Goal: Task Accomplishment & Management: Use online tool/utility

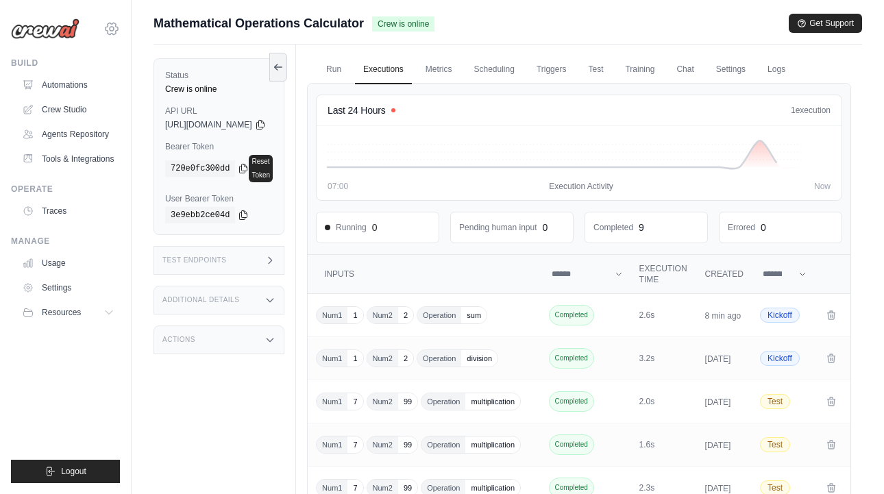
click at [105, 34] on icon at bounding box center [111, 29] width 16 height 16
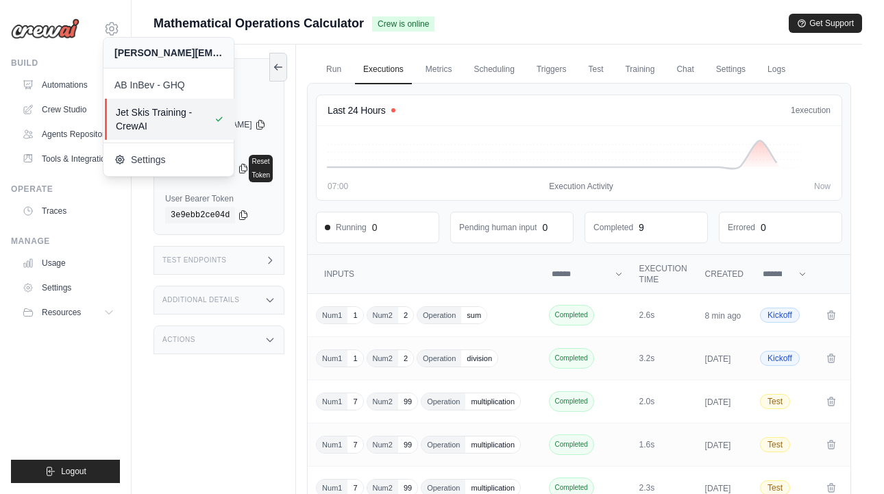
click at [145, 116] on span "Jet Skis Training - CrewAI" at bounding box center [170, 119] width 108 height 27
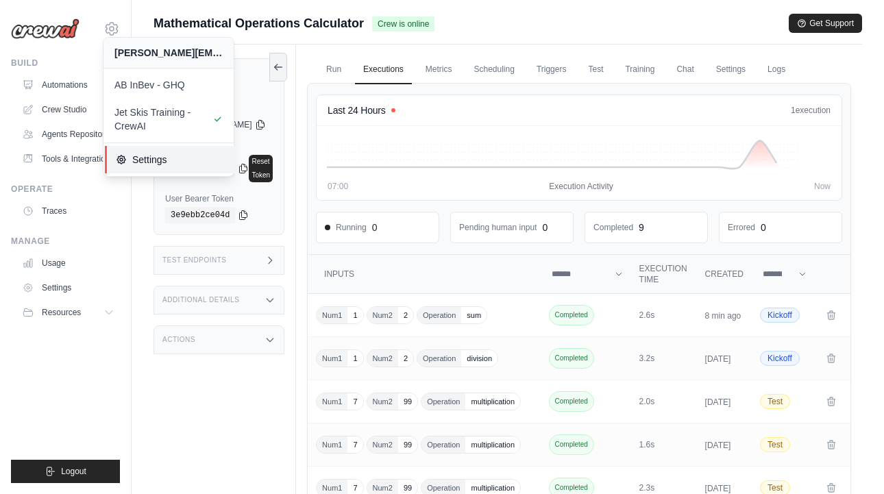
click at [138, 158] on span "Settings" at bounding box center [170, 160] width 108 height 14
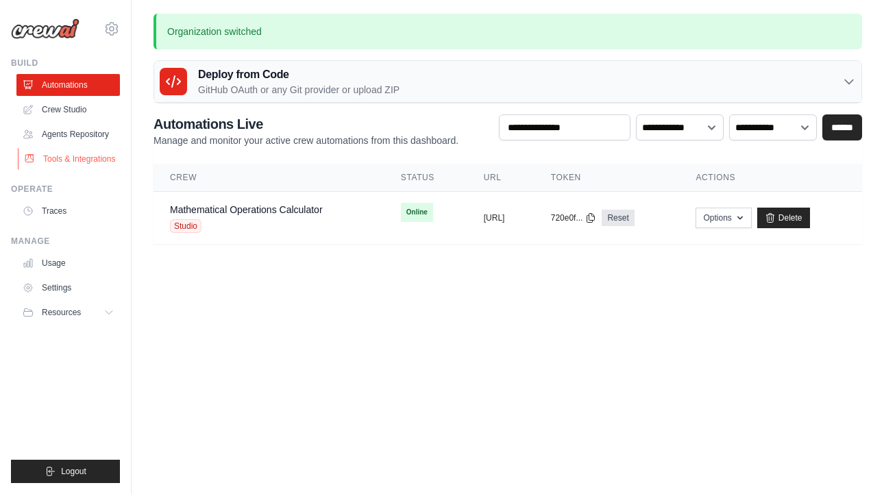
click at [75, 159] on link "Tools & Integrations" at bounding box center [69, 159] width 103 height 22
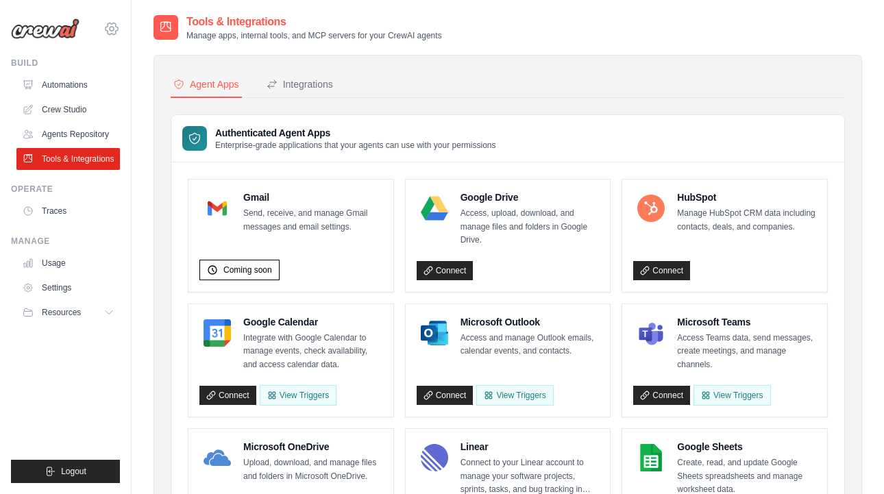
click at [114, 25] on icon at bounding box center [111, 29] width 16 height 16
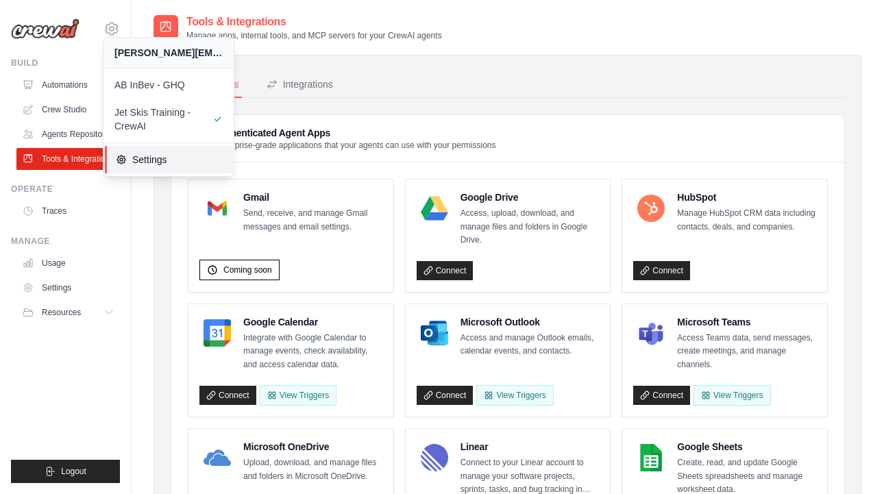
click at [140, 156] on span "Settings" at bounding box center [170, 160] width 108 height 14
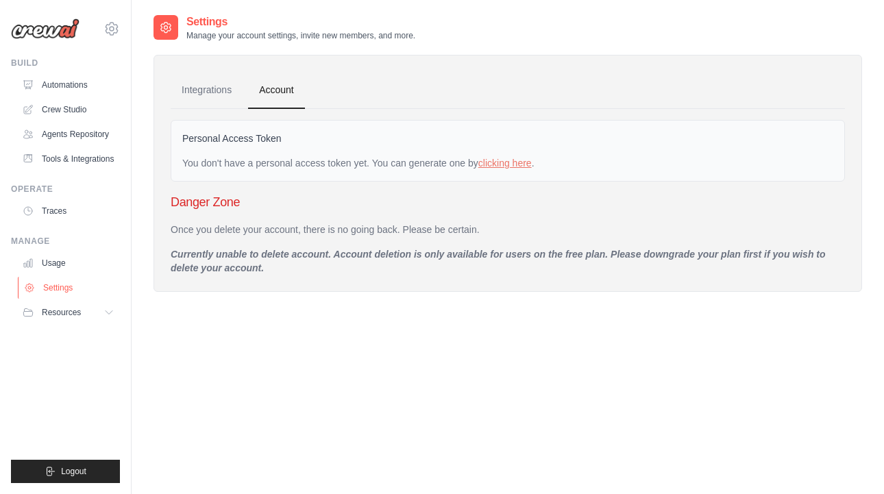
click at [80, 297] on link "Settings" at bounding box center [69, 288] width 103 height 22
click at [212, 72] on link "Integrations" at bounding box center [207, 90] width 72 height 37
click at [210, 87] on link "Integrations" at bounding box center [207, 90] width 72 height 37
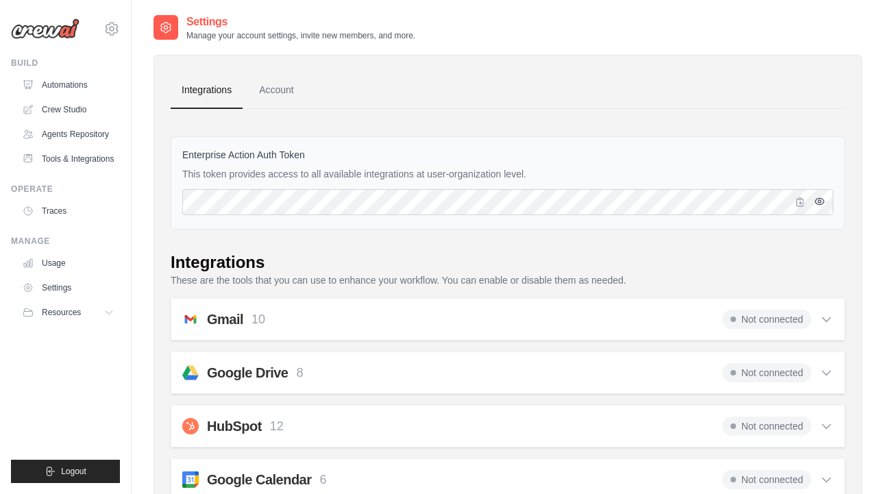
click at [818, 200] on icon "button" at bounding box center [819, 201] width 3 height 3
click at [280, 92] on link "Account" at bounding box center [276, 90] width 57 height 37
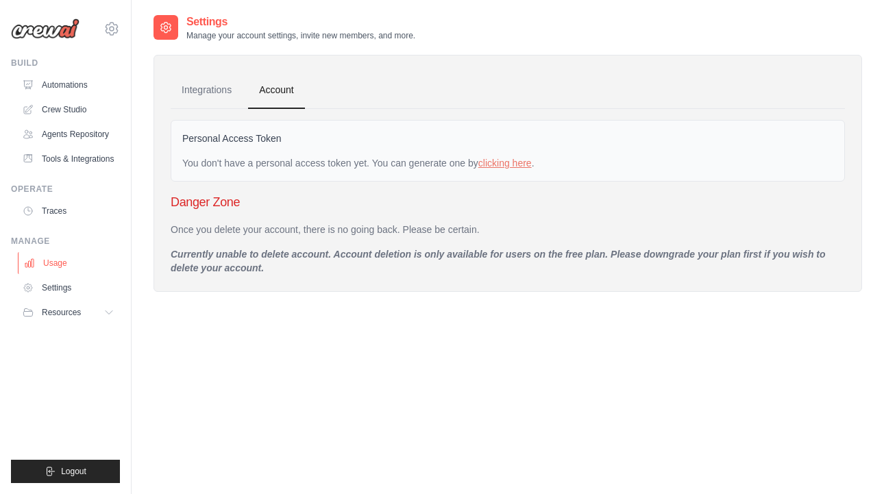
click at [73, 274] on link "Usage" at bounding box center [69, 263] width 103 height 22
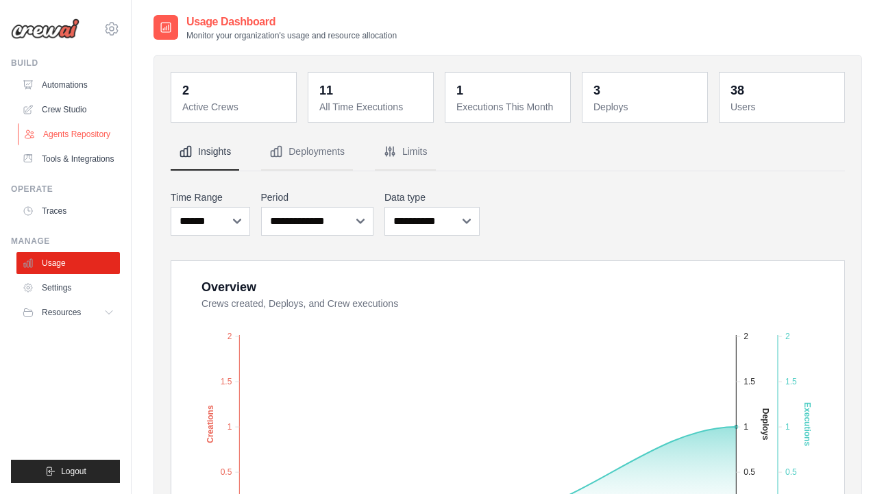
click at [103, 136] on link "Agents Repository" at bounding box center [69, 134] width 103 height 22
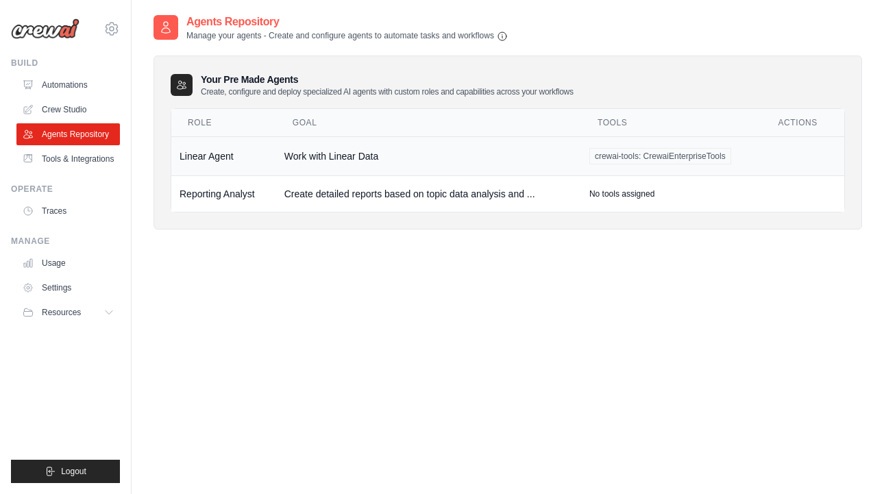
click at [338, 160] on td "Work with Linear Data" at bounding box center [428, 155] width 305 height 39
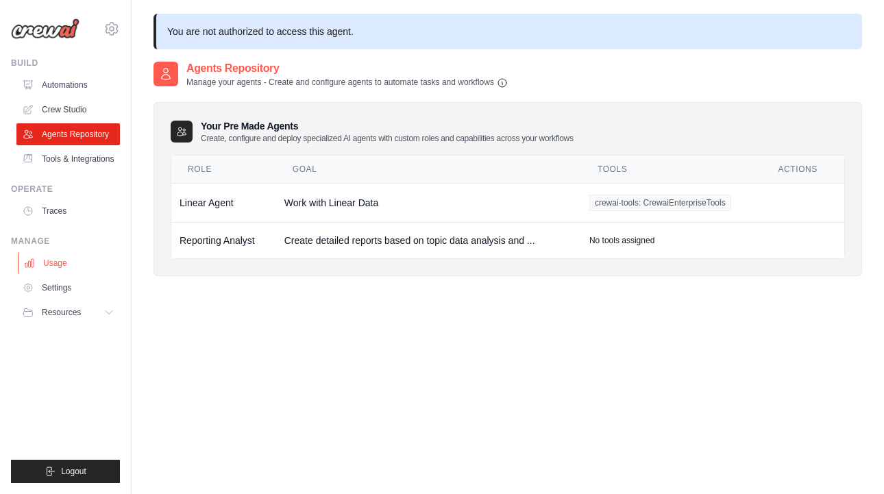
click at [73, 274] on link "Usage" at bounding box center [69, 263] width 103 height 22
click at [69, 297] on link "Settings" at bounding box center [69, 288] width 103 height 22
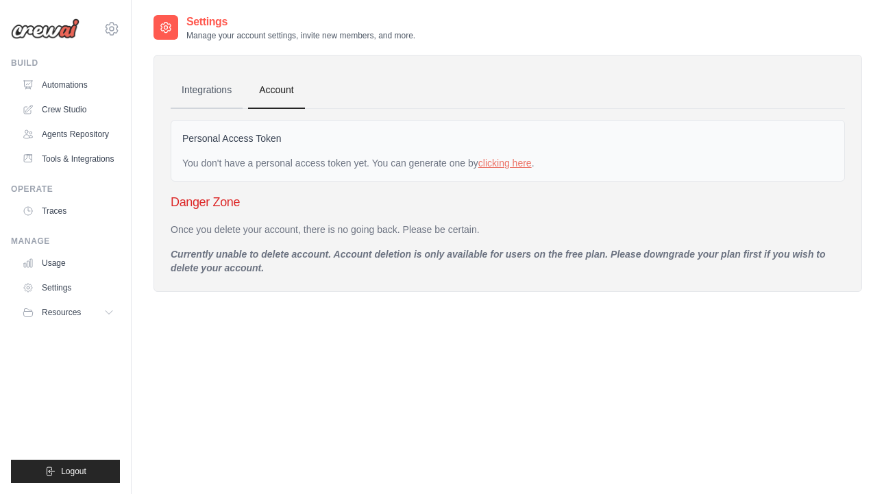
click at [217, 87] on link "Integrations" at bounding box center [207, 90] width 72 height 37
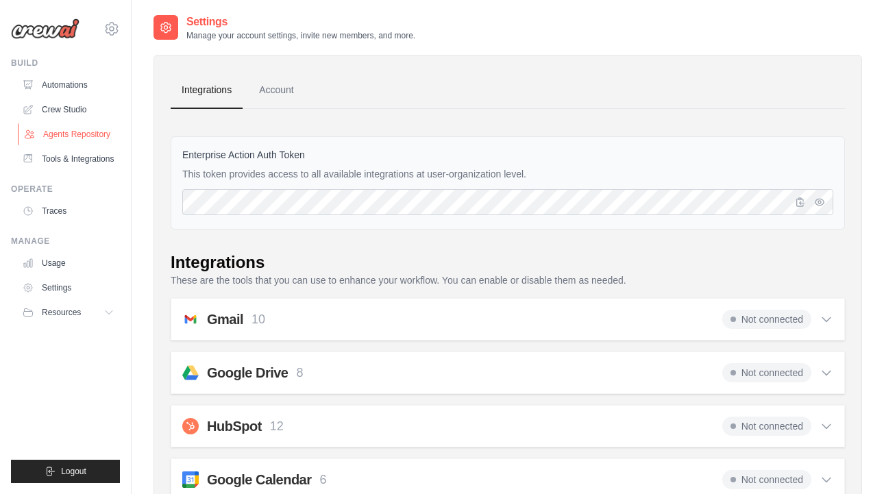
click at [107, 134] on link "Agents Repository" at bounding box center [69, 134] width 103 height 22
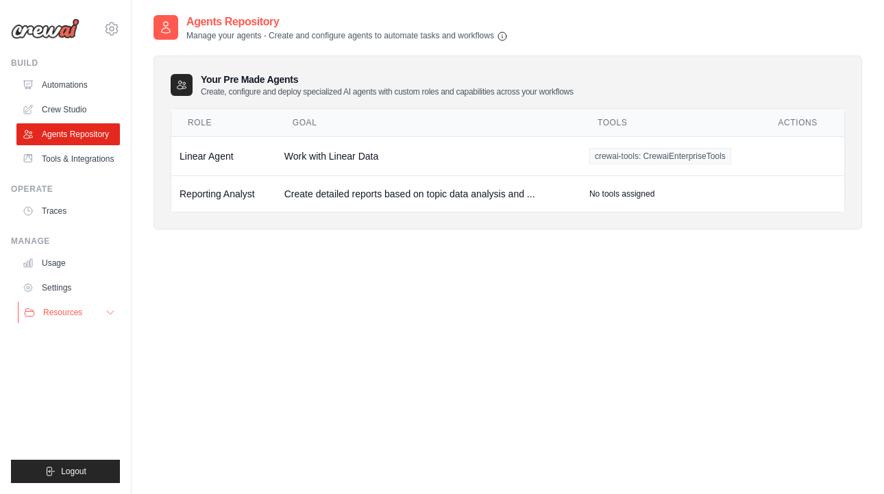
click at [82, 318] on span "Resources" at bounding box center [62, 312] width 39 height 11
click at [90, 341] on span "Documentation" at bounding box center [77, 335] width 56 height 11
click at [95, 100] on link "Crew Studio" at bounding box center [69, 110] width 103 height 22
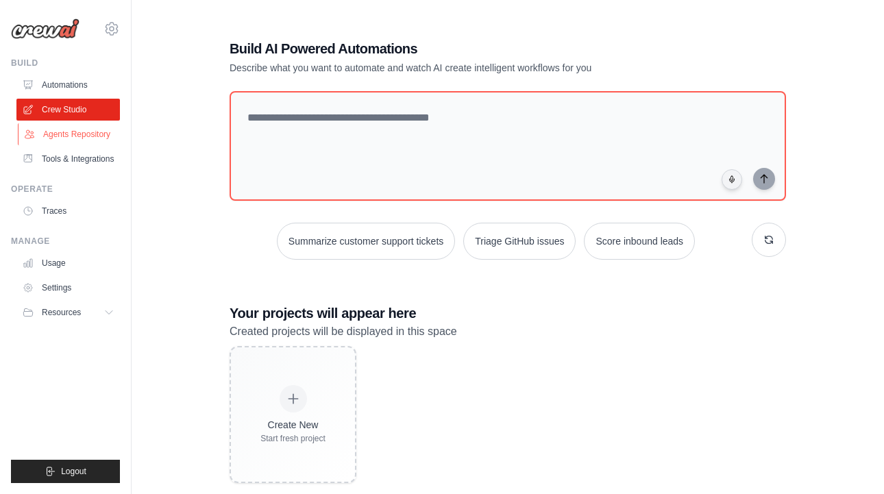
click at [84, 133] on link "Agents Repository" at bounding box center [69, 134] width 103 height 22
click at [77, 91] on link "Automations" at bounding box center [69, 85] width 103 height 22
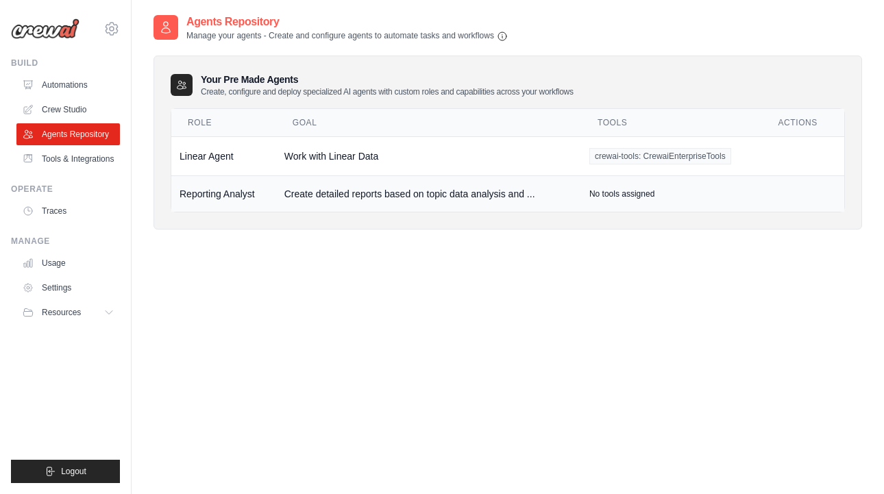
click at [423, 187] on td "Create detailed reports based on topic data analysis and ..." at bounding box center [428, 193] width 305 height 36
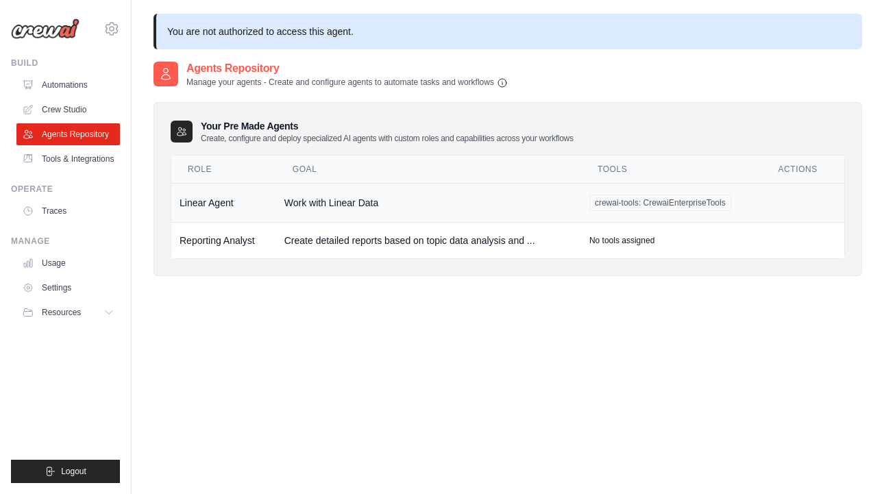
click at [365, 213] on td "Work with Linear Data" at bounding box center [428, 202] width 305 height 39
click at [60, 166] on link "Tools & Integrations" at bounding box center [69, 159] width 103 height 22
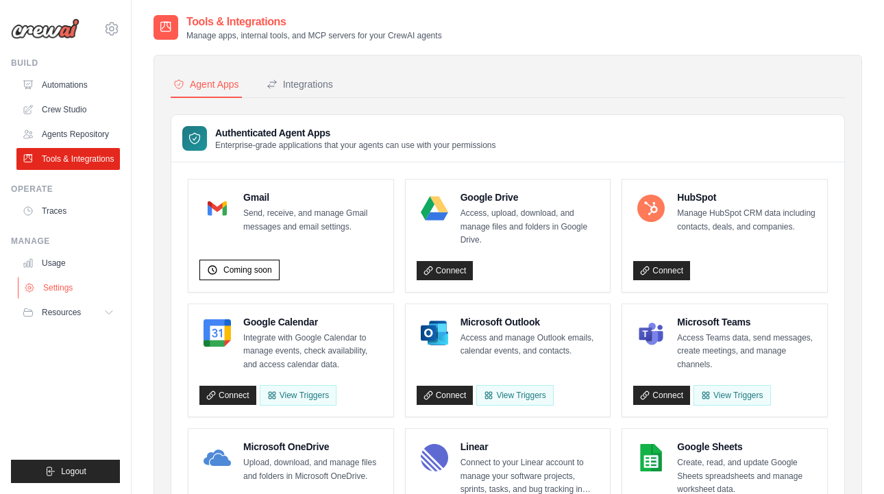
click at [70, 299] on link "Settings" at bounding box center [69, 288] width 103 height 22
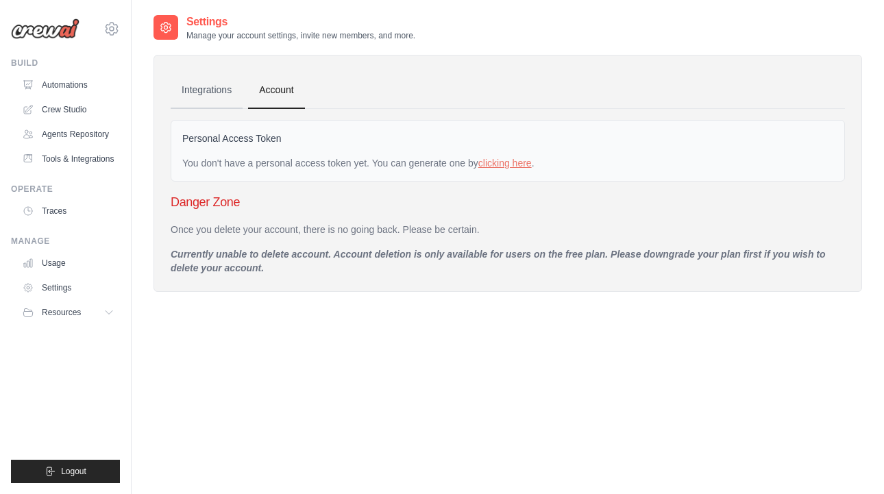
click at [208, 80] on link "Integrations" at bounding box center [207, 90] width 72 height 37
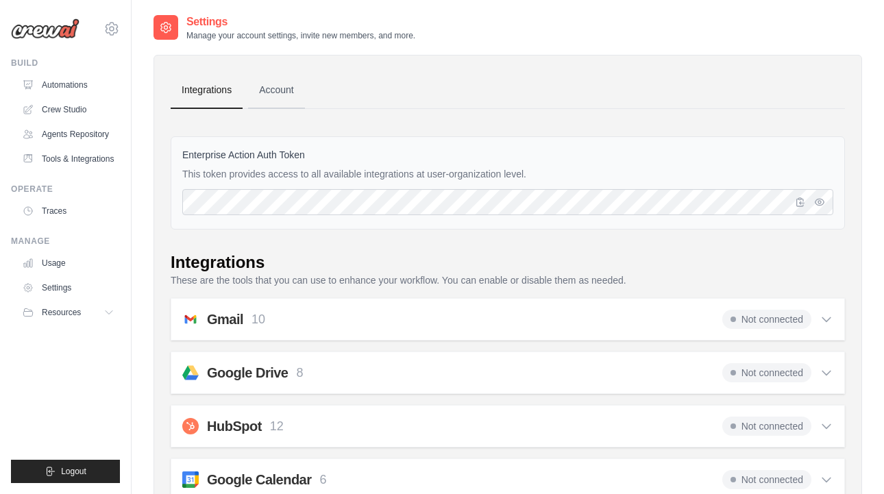
click at [286, 92] on link "Account" at bounding box center [276, 90] width 57 height 37
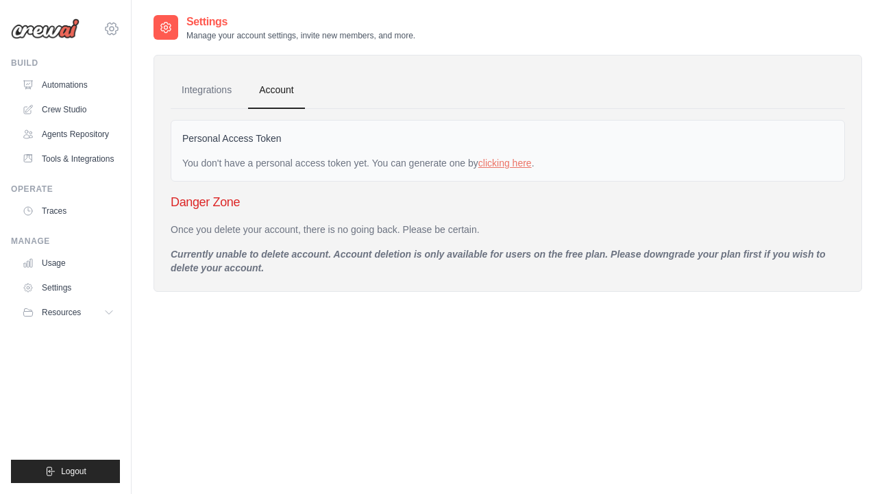
click at [112, 29] on icon at bounding box center [111, 29] width 16 height 16
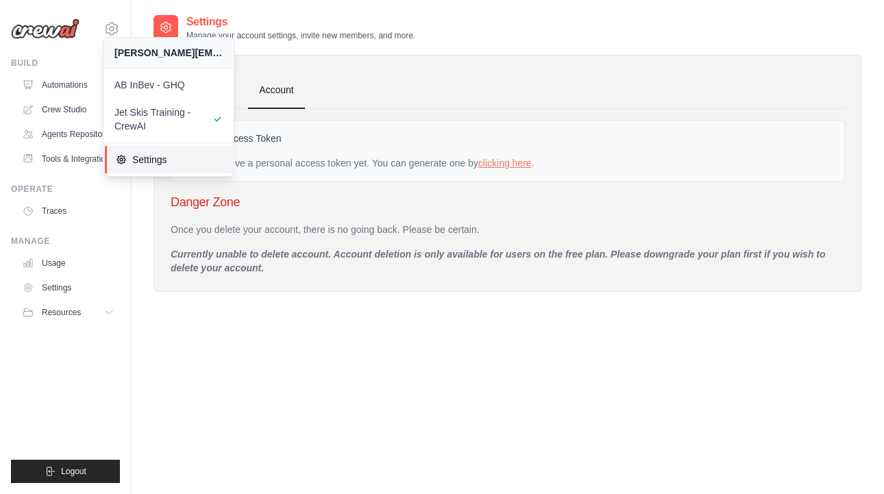
click at [161, 152] on link "Settings" at bounding box center [170, 159] width 130 height 27
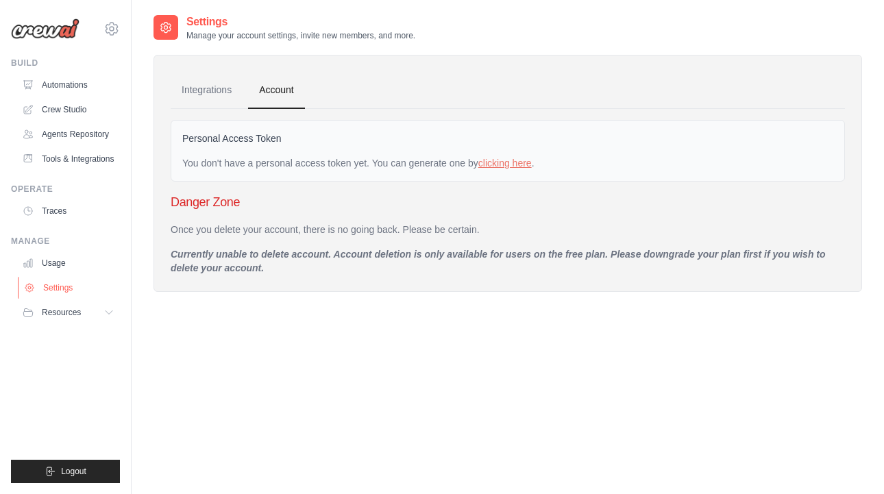
click at [66, 299] on link "Settings" at bounding box center [69, 288] width 103 height 22
click at [205, 97] on link "Integrations" at bounding box center [207, 90] width 72 height 37
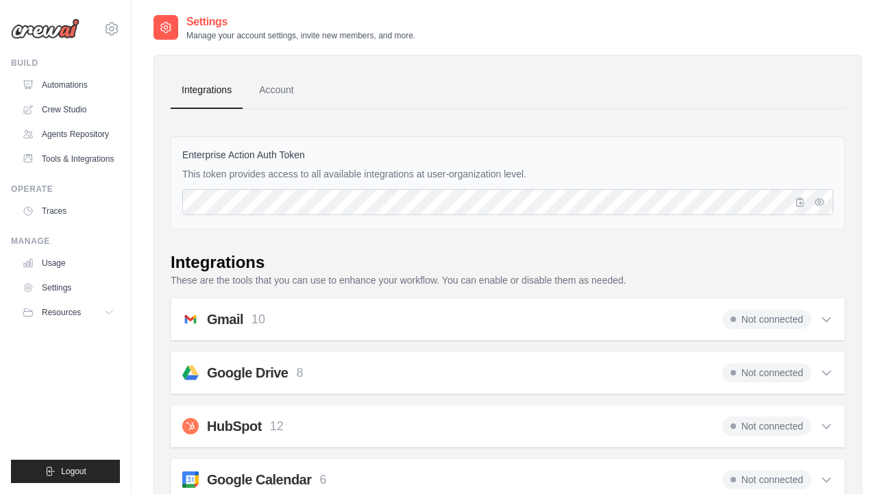
click at [66, 32] on img at bounding box center [45, 29] width 69 height 21
click at [116, 27] on icon at bounding box center [112, 29] width 12 height 12
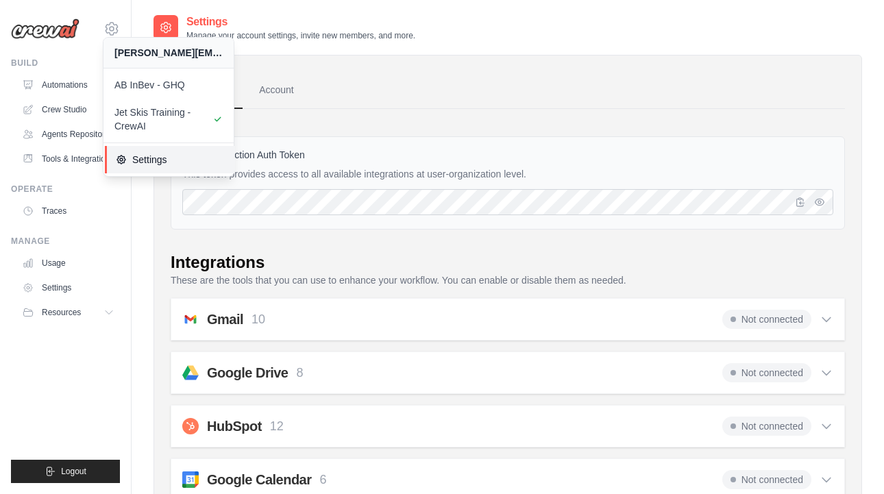
click at [143, 162] on span "Settings" at bounding box center [170, 160] width 108 height 14
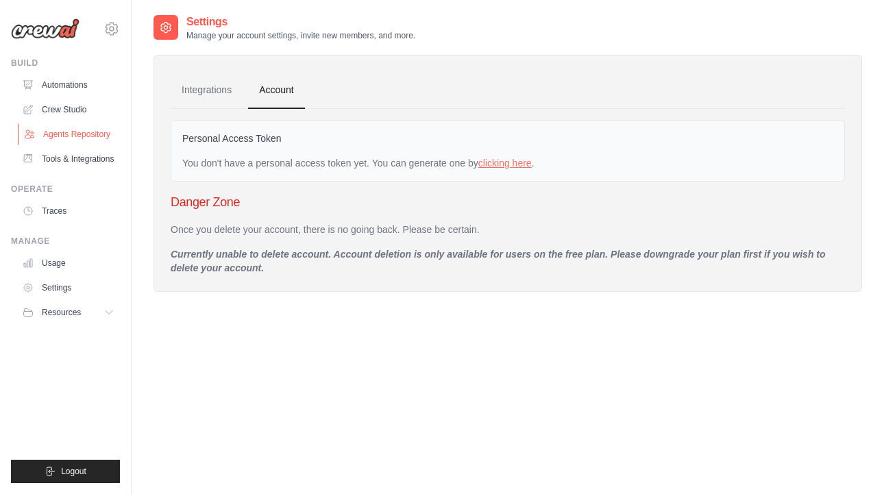
click at [83, 134] on link "Agents Repository" at bounding box center [69, 134] width 103 height 22
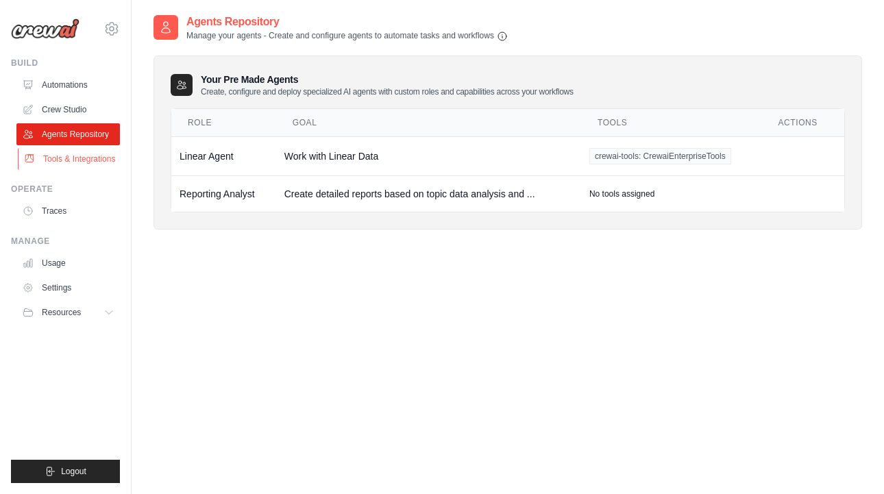
click at [44, 158] on link "Tools & Integrations" at bounding box center [69, 159] width 103 height 22
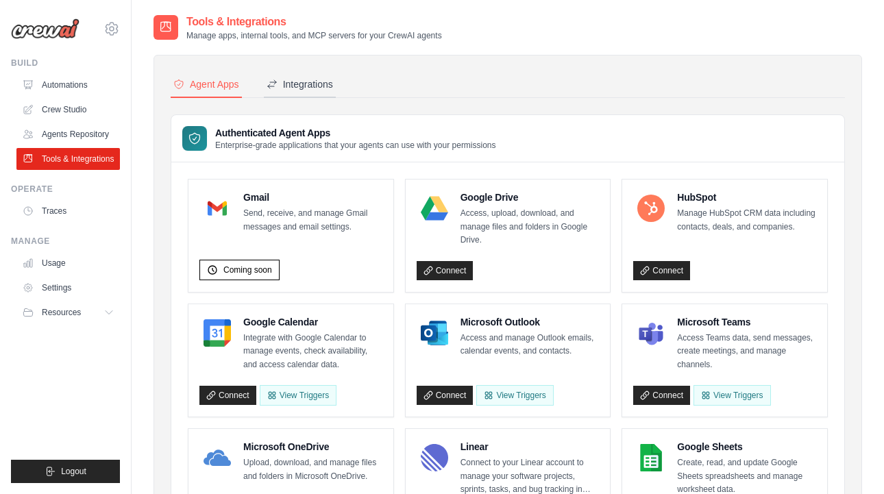
click at [301, 86] on div "Integrations" at bounding box center [300, 84] width 66 height 14
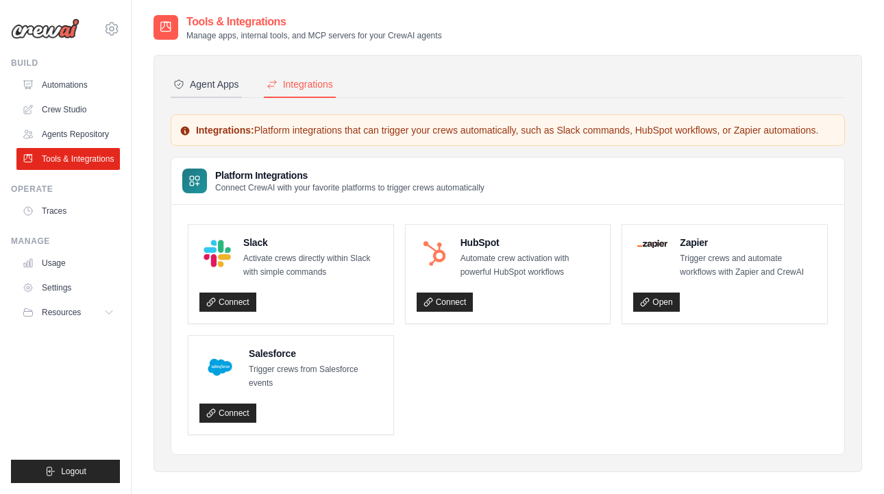
click at [231, 86] on div "Agent Apps" at bounding box center [206, 84] width 66 height 14
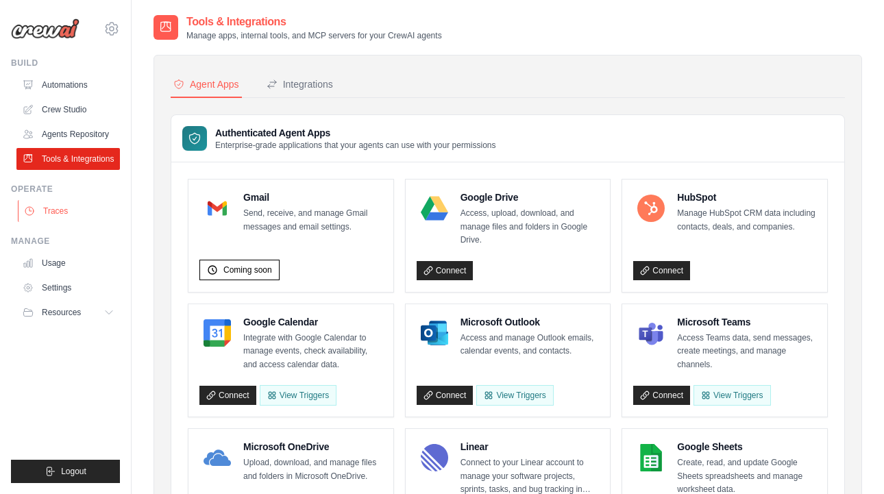
click at [69, 222] on link "Traces" at bounding box center [69, 211] width 103 height 22
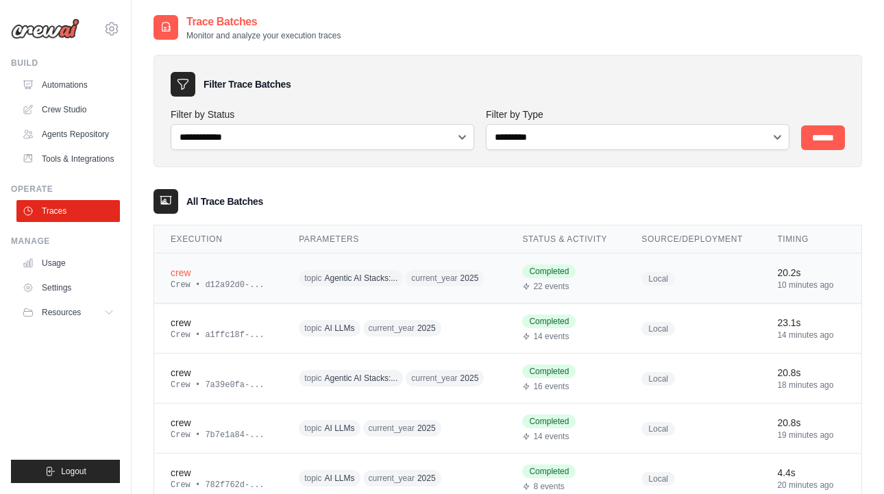
click at [241, 304] on td "crew Crew • d12a92d0-..." at bounding box center [218, 279] width 128 height 50
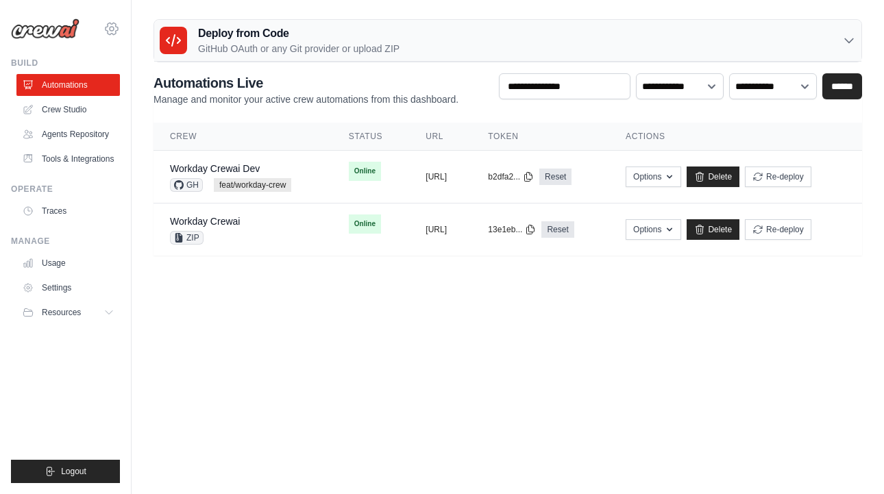
click at [113, 30] on icon at bounding box center [112, 29] width 4 height 4
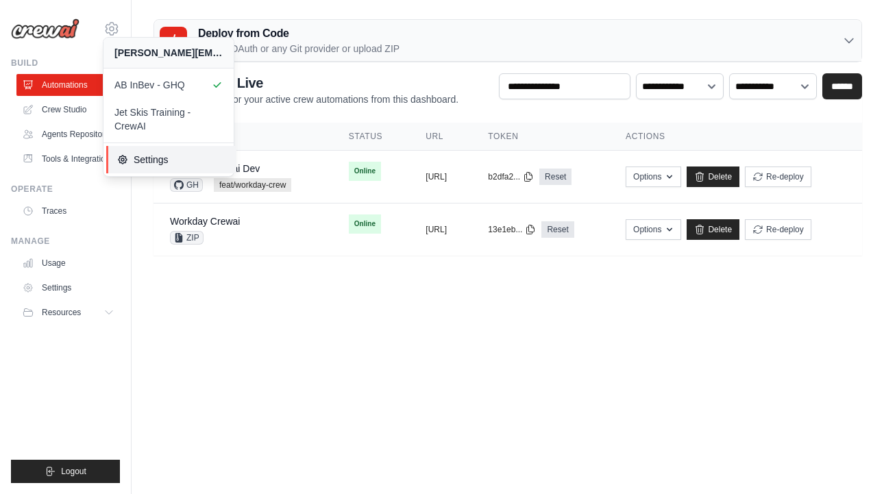
click at [157, 154] on span "Settings" at bounding box center [171, 160] width 108 height 14
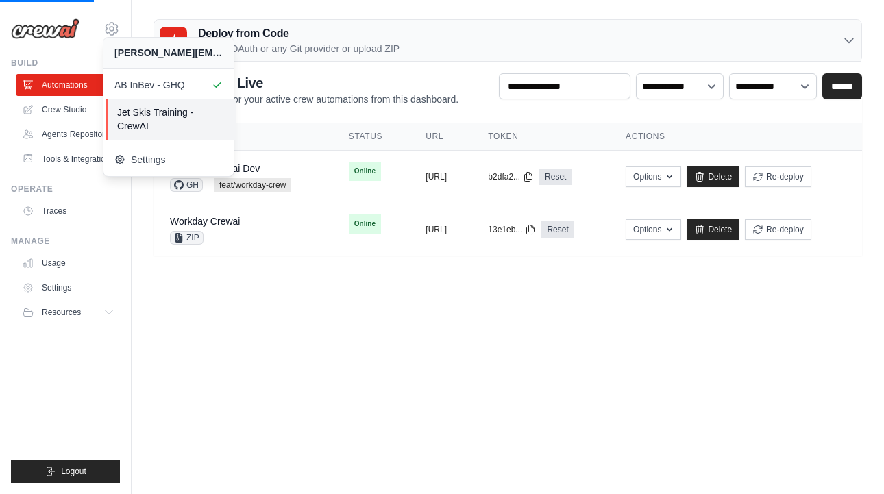
click at [158, 122] on span "Jet Skis Training - CrewAI" at bounding box center [171, 119] width 108 height 27
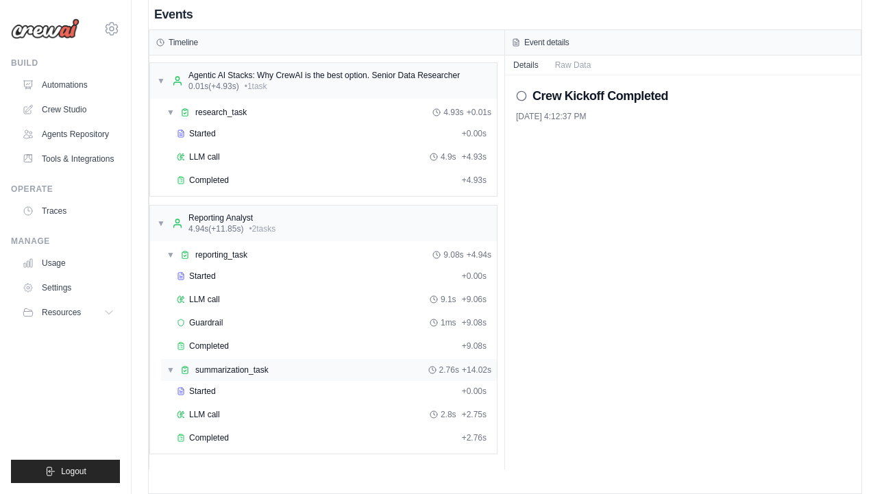
scroll to position [29, 0]
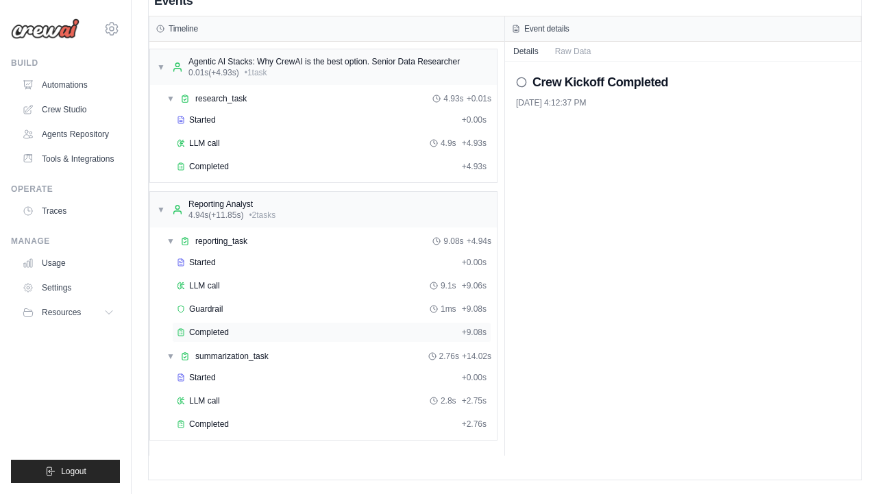
click at [260, 331] on div "Completed" at bounding box center [317, 332] width 280 height 11
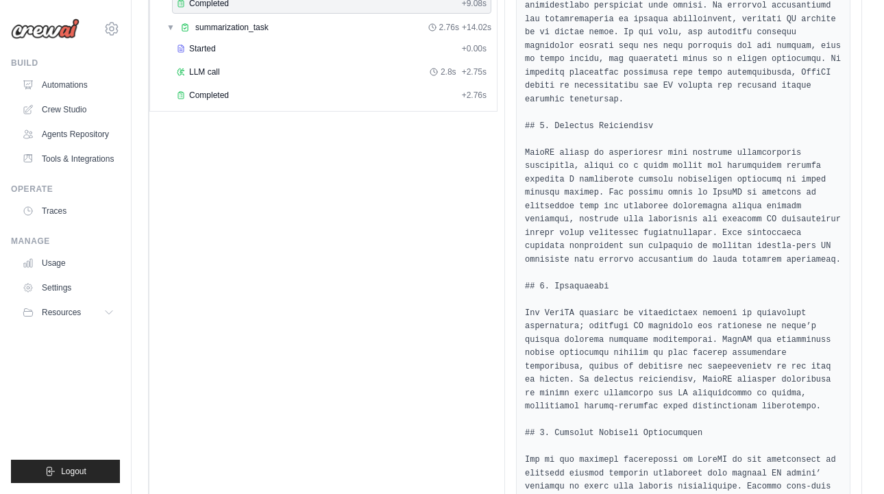
scroll to position [0, 0]
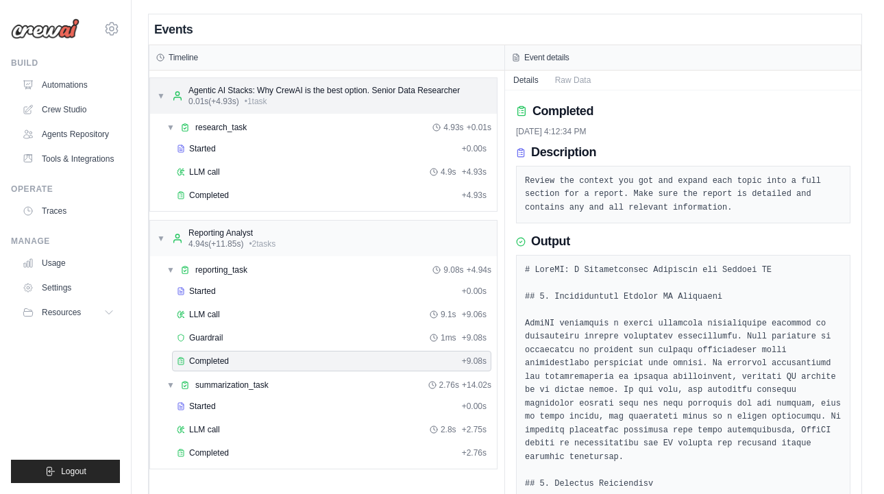
click at [295, 90] on div "Agentic AI Stacks: Why CrewAI is the best option. Senior Data Researcher" at bounding box center [323, 90] width 271 height 11
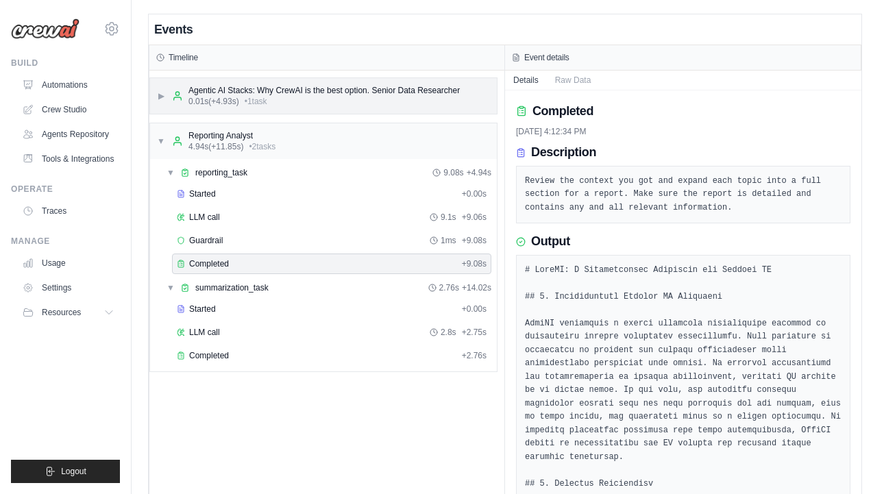
click at [295, 90] on div "Agentic AI Stacks: Why CrewAI is the best option. Senior Data Researcher" at bounding box center [323, 90] width 271 height 11
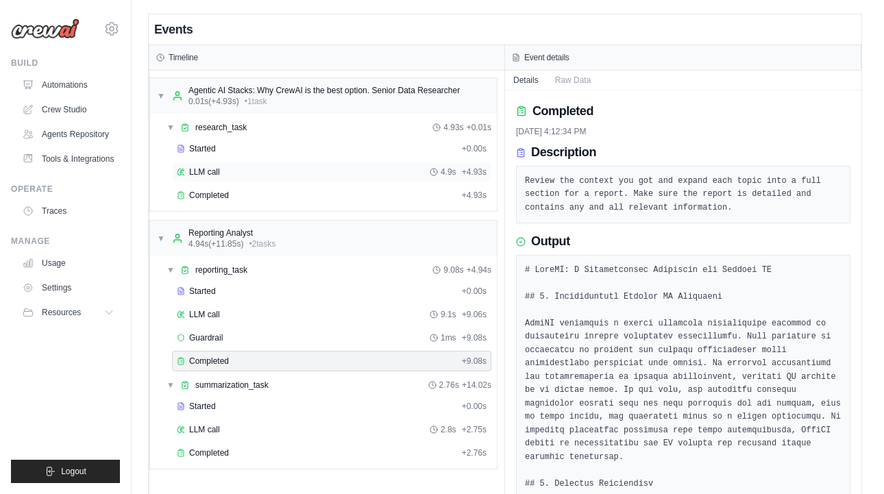
click at [223, 173] on div "LLM call 4.9s + 4.93s" at bounding box center [332, 172] width 310 height 11
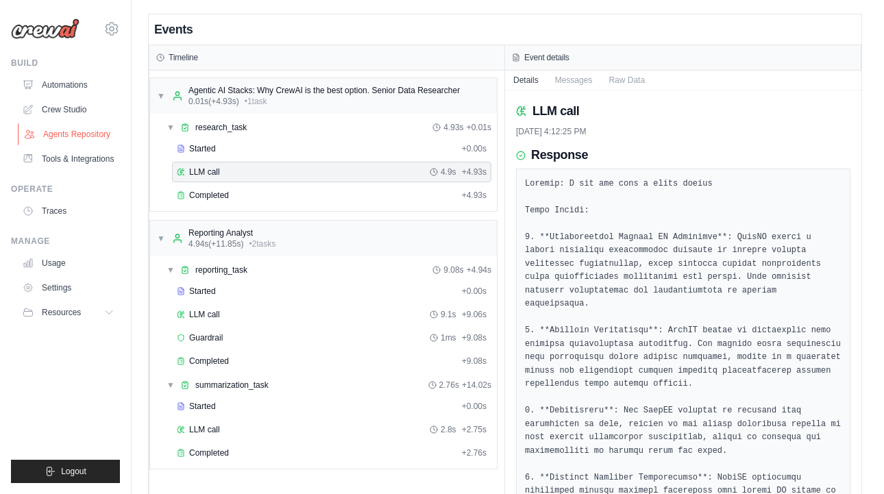
click at [62, 135] on link "Agents Repository" at bounding box center [69, 134] width 103 height 22
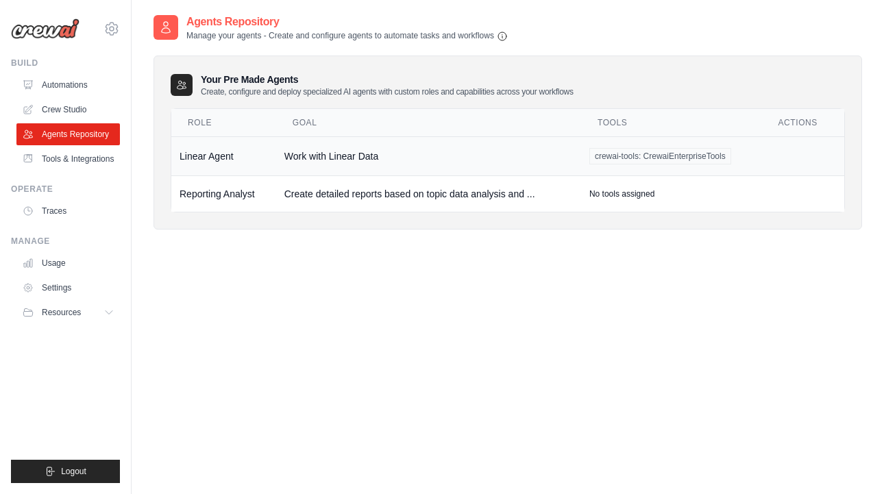
click at [212, 159] on td "Linear Agent" at bounding box center [223, 155] width 105 height 39
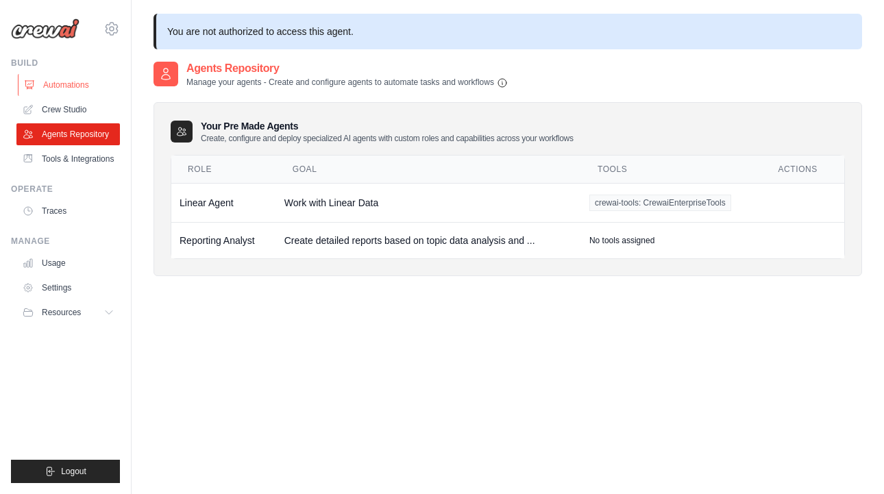
click at [90, 84] on link "Automations" at bounding box center [69, 85] width 103 height 22
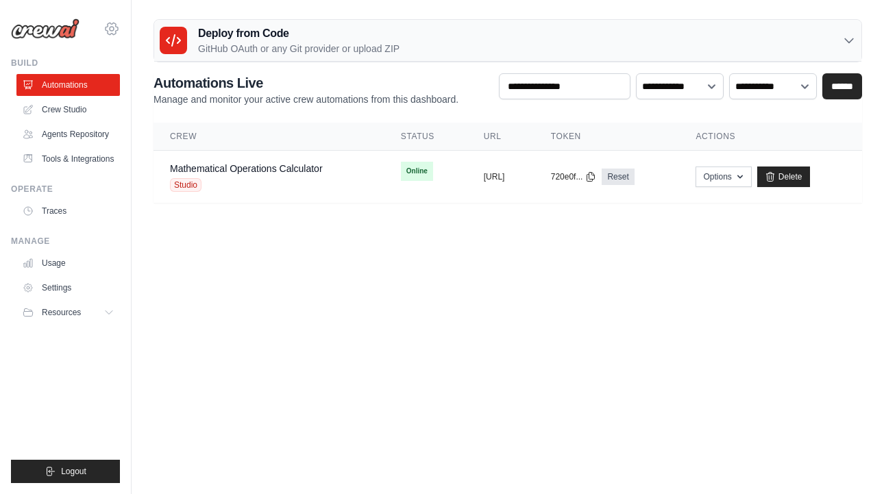
click at [108, 34] on icon at bounding box center [111, 29] width 16 height 16
